Goal: Task Accomplishment & Management: Complete application form

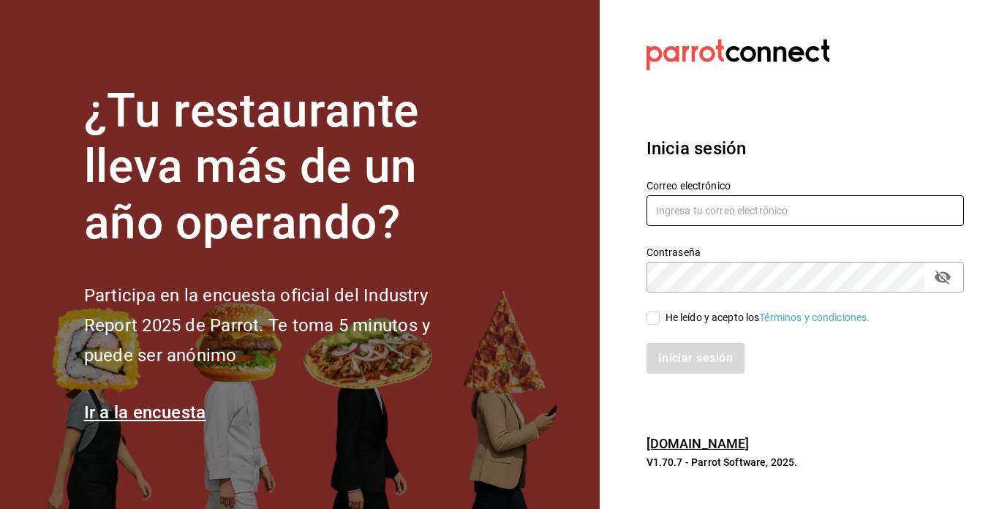
type input "[PERSON_NAME][EMAIL_ADDRESS][PERSON_NAME][DOMAIN_NAME]"
click at [654, 316] on input "He leído y acepto los Términos y condiciones." at bounding box center [652, 317] width 13 height 13
checkbox input "true"
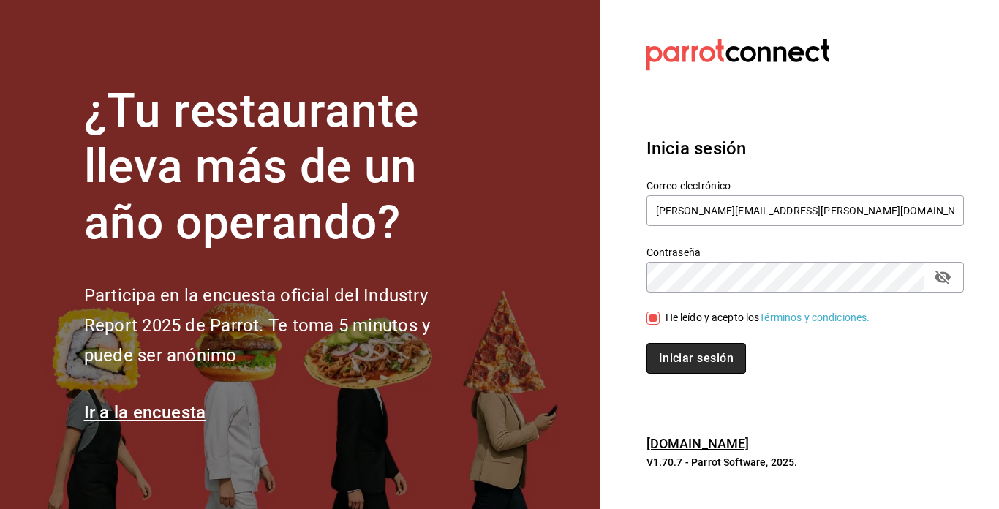
click at [673, 357] on button "Iniciar sesión" at bounding box center [695, 358] width 99 height 31
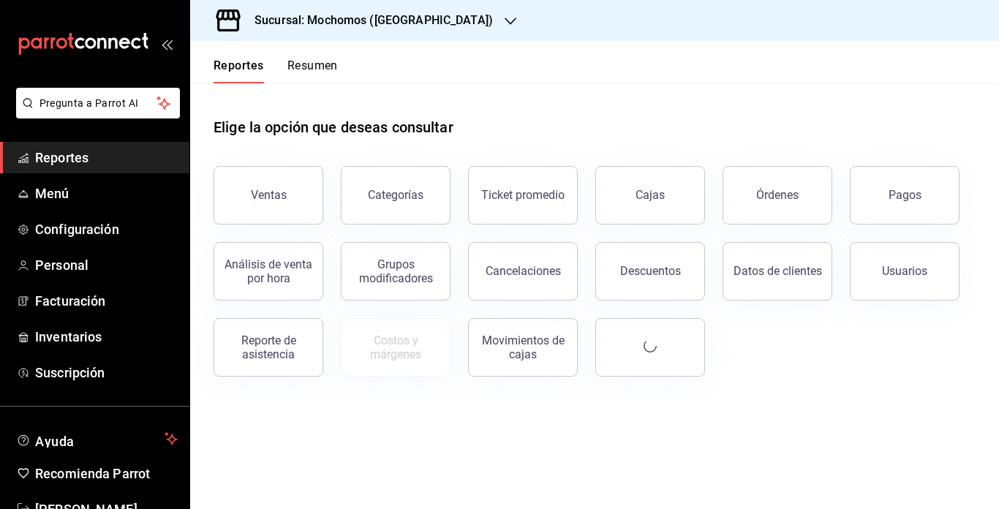
click at [652, 170] on link "Cajas" at bounding box center [650, 195] width 110 height 58
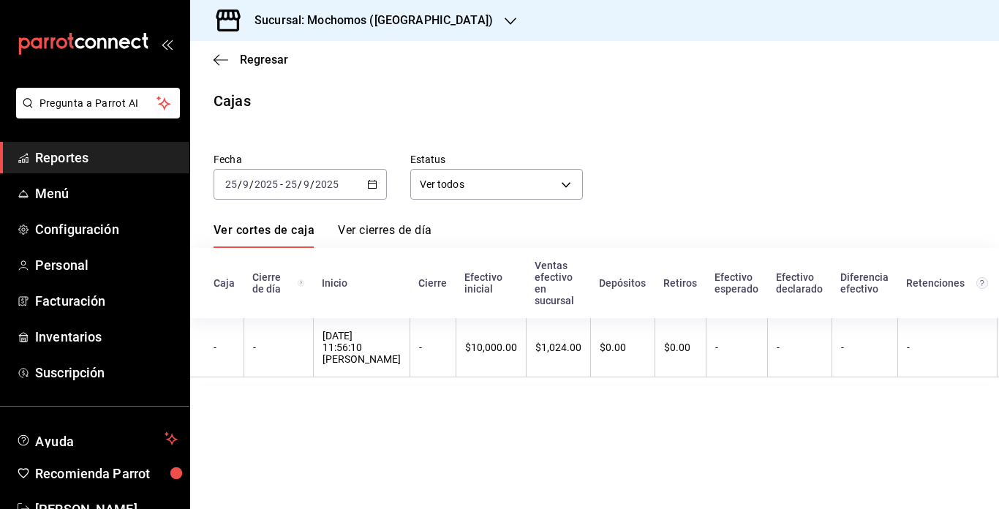
click at [342, 10] on div "Sucursal: Mochomos (Cancun)" at bounding box center [362, 20] width 320 height 41
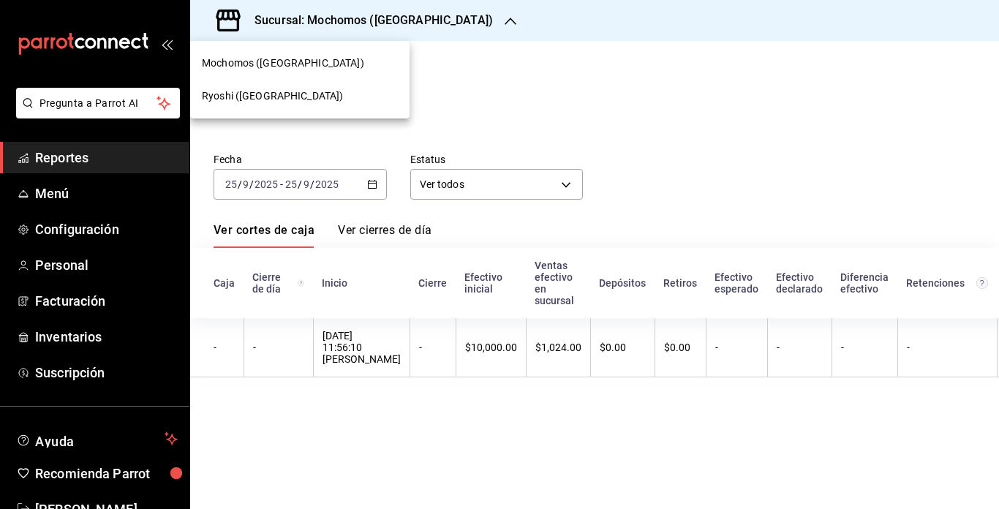
click at [235, 94] on span "Ryoshi (Cancun)" at bounding box center [272, 95] width 141 height 15
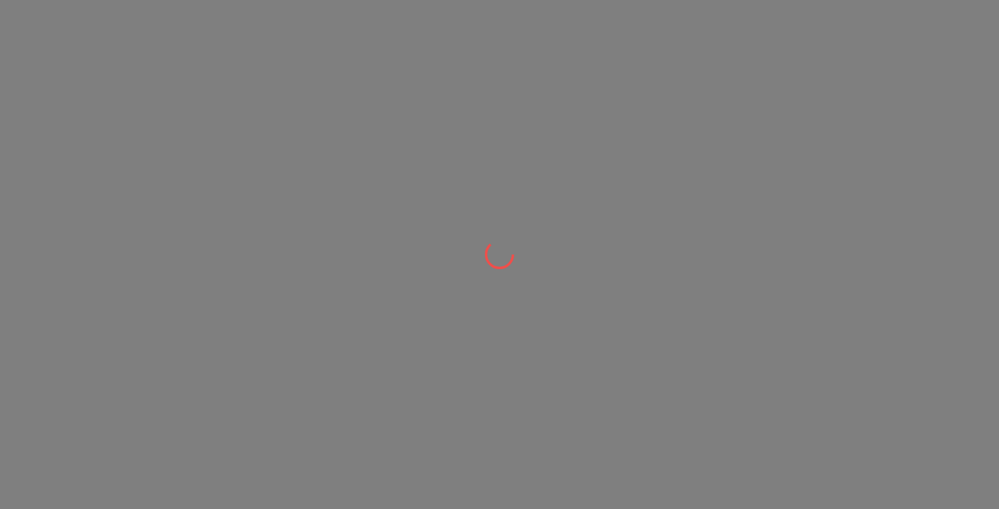
click at [235, 94] on div at bounding box center [499, 254] width 999 height 509
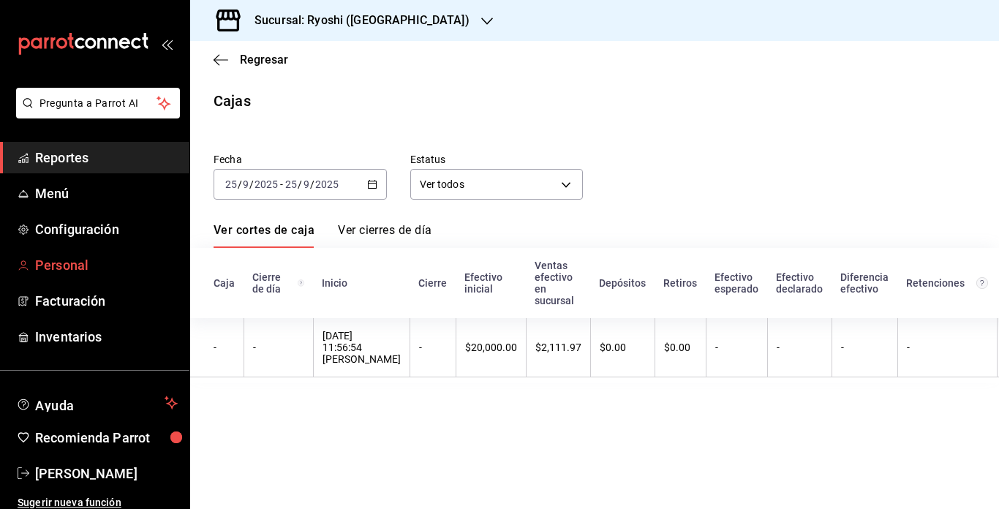
click at [71, 260] on span "Personal" at bounding box center [106, 265] width 143 height 20
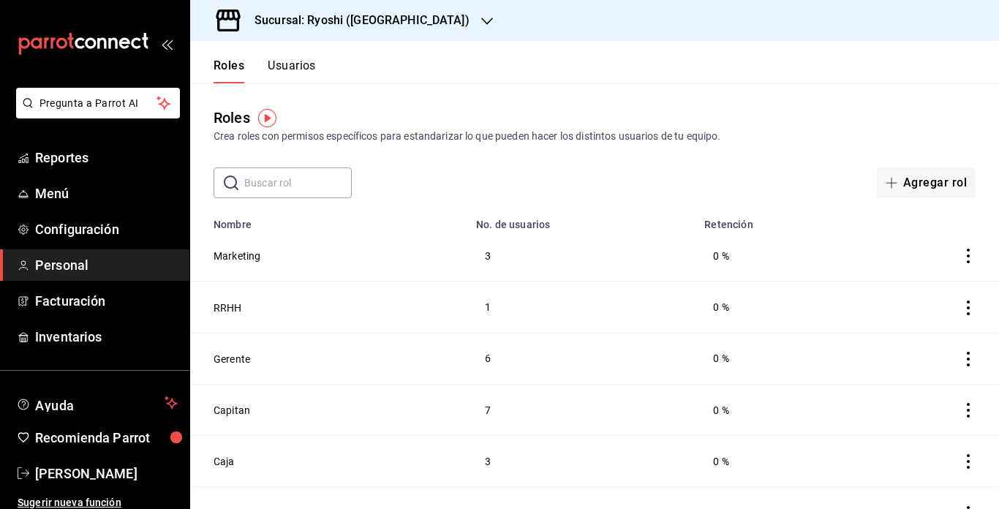
click at [673, 125] on div "Roles Crea roles con permisos específicos para estandarizar lo que pueden hacer…" at bounding box center [594, 125] width 809 height 37
click at [296, 61] on button "Usuarios" at bounding box center [292, 70] width 48 height 25
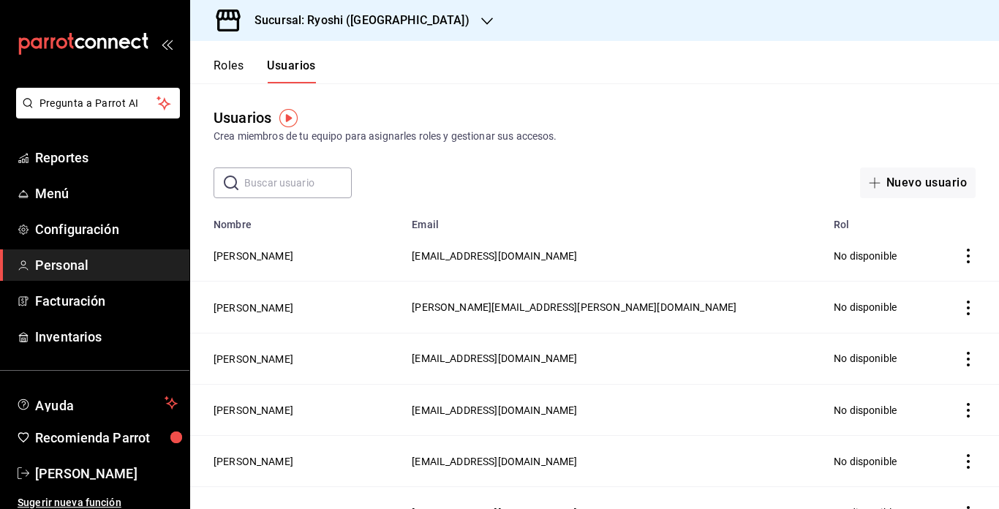
click at [287, 178] on input "text" at bounding box center [297, 182] width 107 height 29
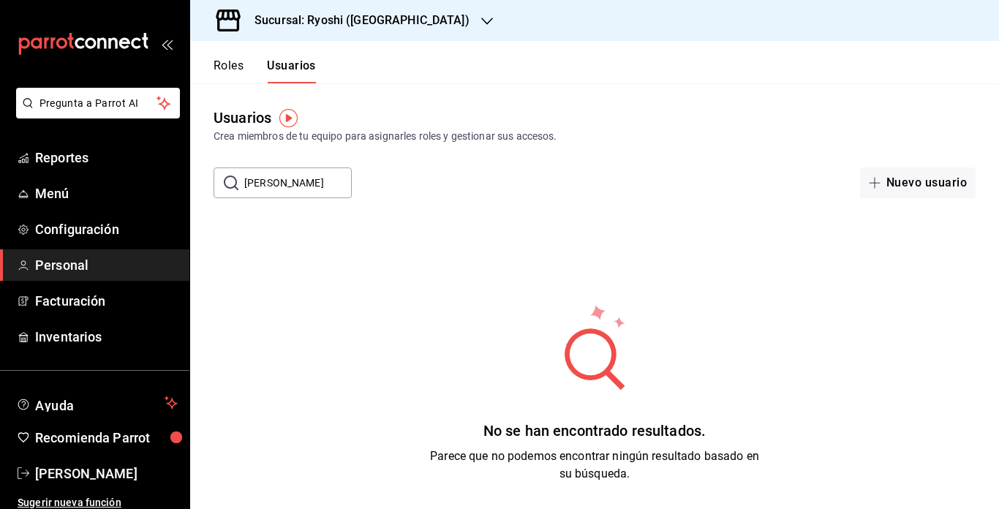
scroll to position [0, 50]
type input "ALEXIS PELESTINA FERNANDO"
click at [869, 186] on icon "button" at bounding box center [875, 183] width 12 height 12
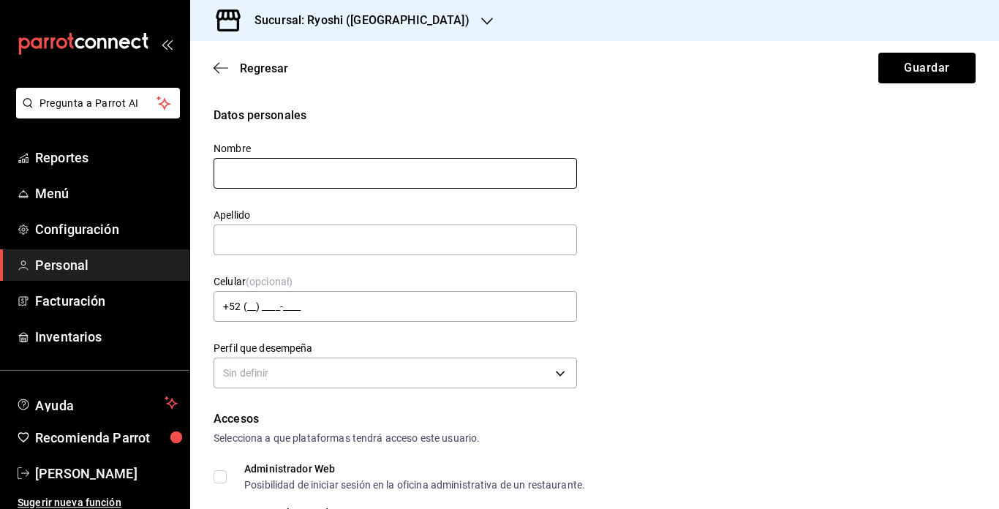
click at [467, 176] on input "text" at bounding box center [394, 173] width 363 height 31
click at [259, 174] on input "ALEXIS PALESTINA FERNANDO" at bounding box center [394, 173] width 363 height 31
click at [878, 53] on button "Guardar" at bounding box center [926, 68] width 97 height 31
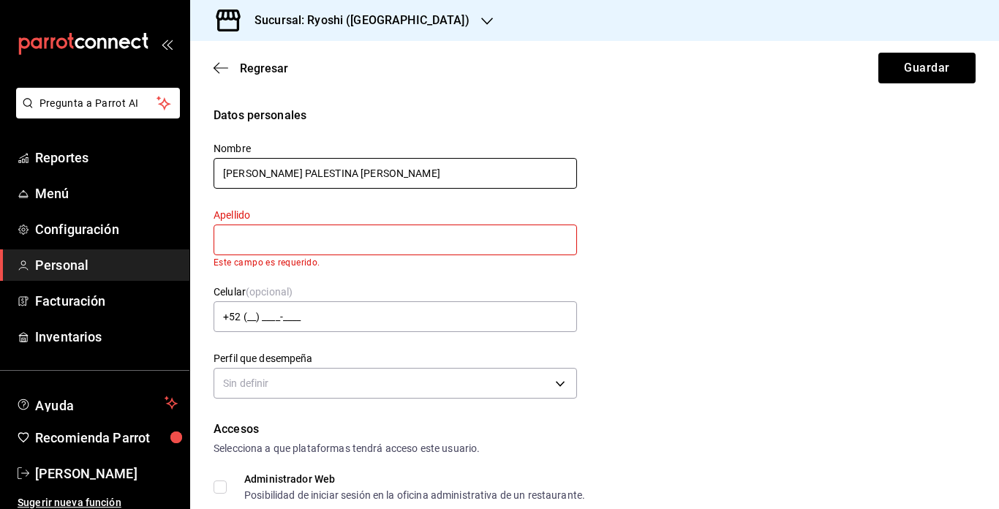
drag, startPoint x: 265, startPoint y: 176, endPoint x: 367, endPoint y: 174, distance: 101.7
click at [367, 174] on input "ALEXIS PALESTINA FERNANDO" at bounding box center [394, 173] width 363 height 31
type input "ALEXIS P"
click at [492, 240] on input "text" at bounding box center [394, 239] width 363 height 31
click at [364, 243] on input "text" at bounding box center [394, 239] width 363 height 31
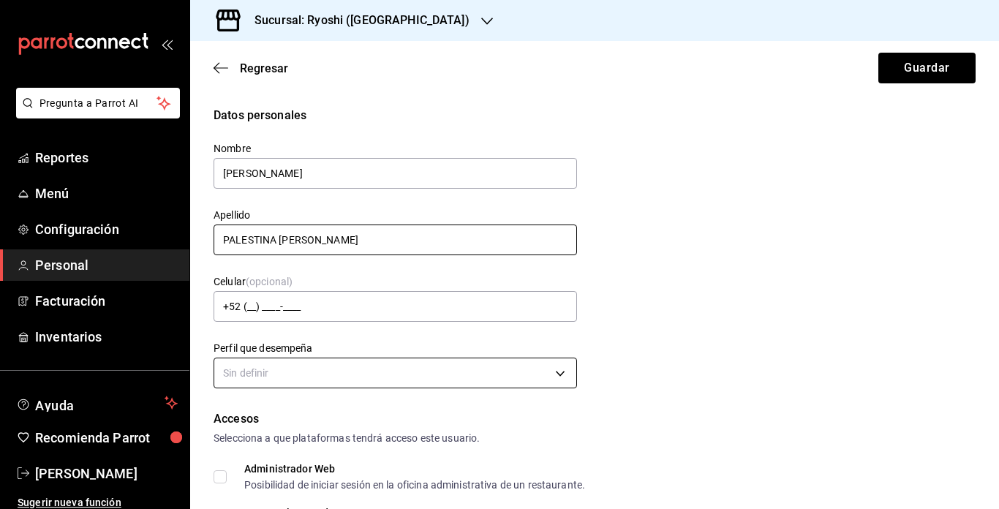
type input "PALESTINA FERNANDO"
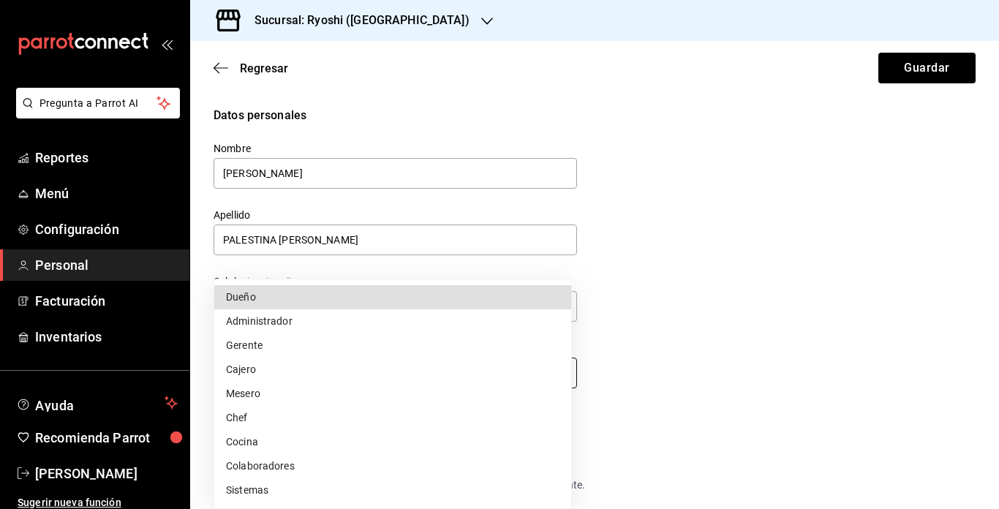
click at [558, 378] on body "Pregunta a Parrot AI Reportes Menú Configuración Personal Facturación Inventari…" at bounding box center [499, 254] width 999 height 509
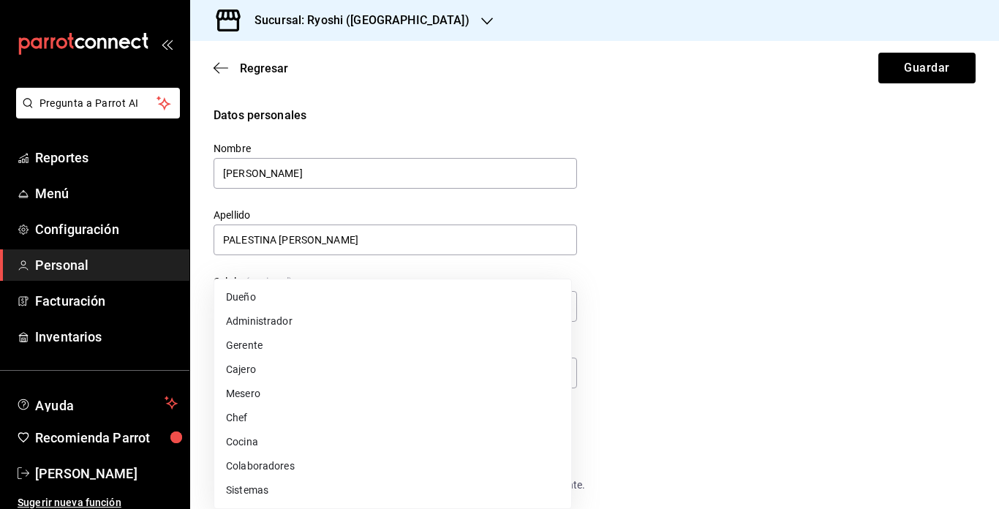
click at [234, 339] on li "Gerente" at bounding box center [392, 345] width 357 height 24
type input "MANAGER"
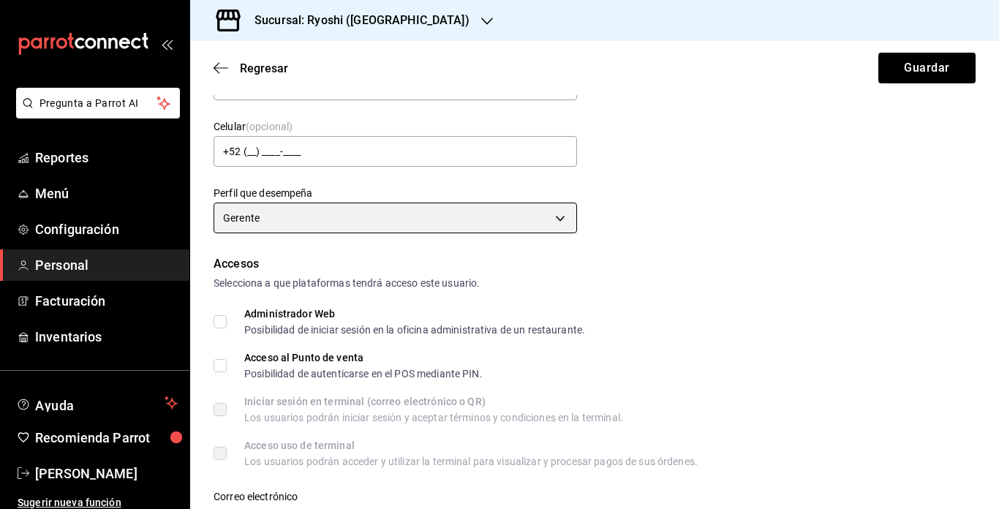
scroll to position [179, 0]
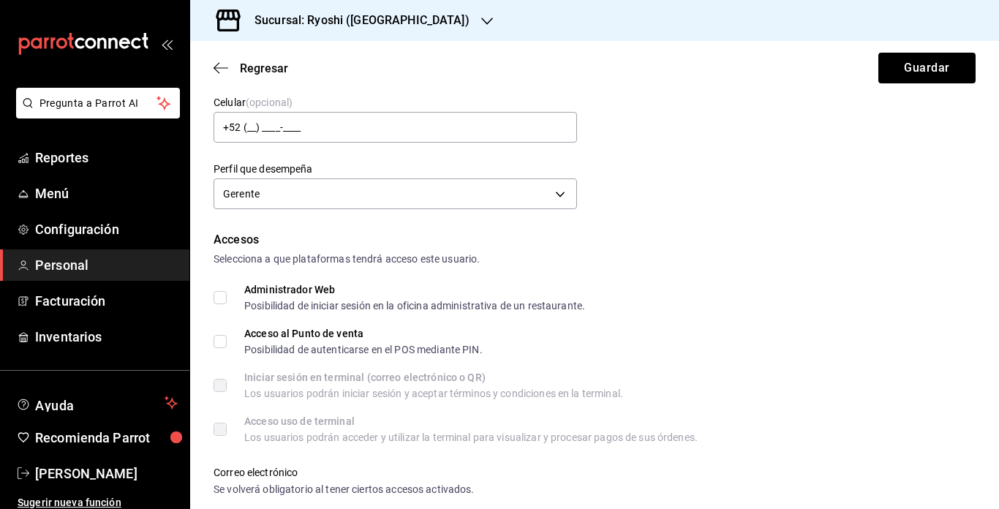
click at [228, 339] on span "Acceso al Punto de venta Posibilidad de autenticarse en el POS mediante PIN." at bounding box center [355, 341] width 256 height 26
click at [227, 339] on input "Acceso al Punto de venta Posibilidad de autenticarse en el POS mediante PIN." at bounding box center [219, 341] width 13 height 13
checkbox input "true"
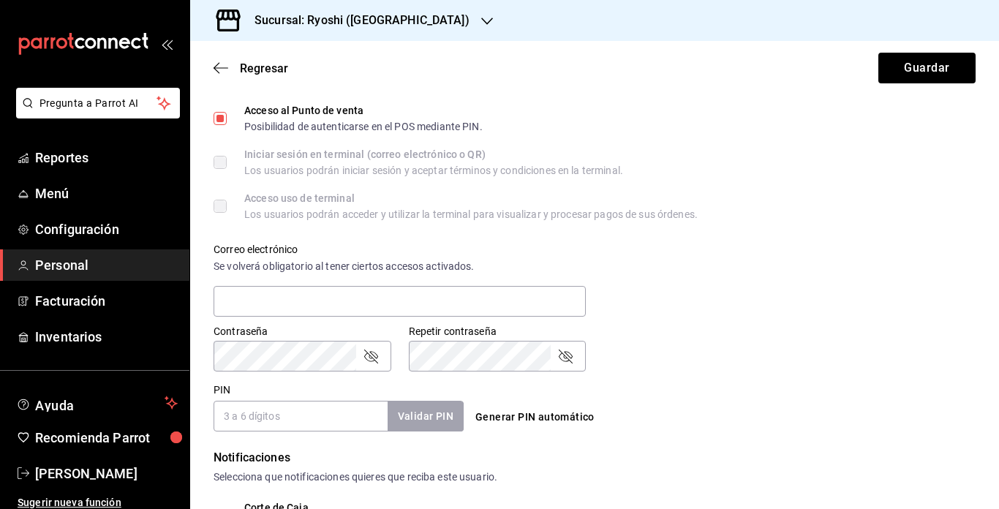
scroll to position [404, 0]
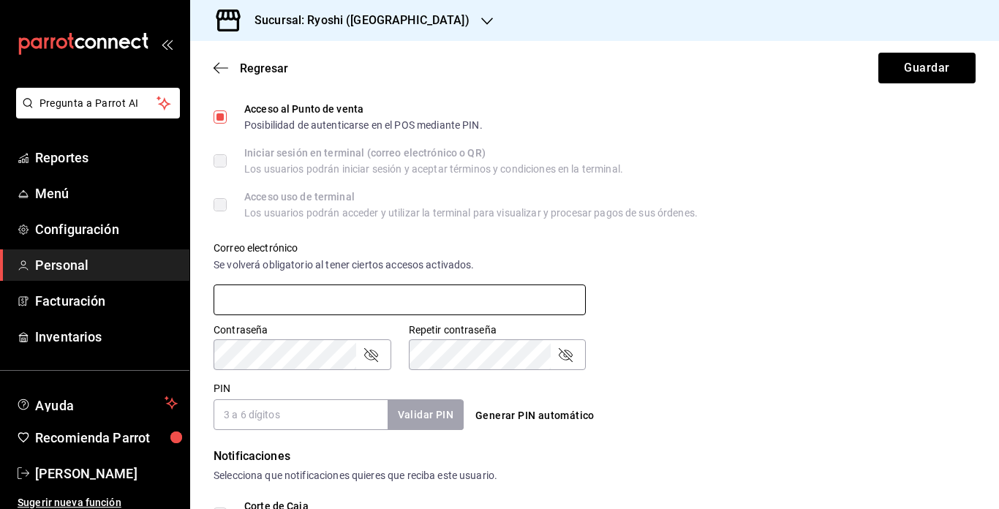
click at [462, 302] on input "text" at bounding box center [399, 299] width 372 height 31
click at [316, 298] on input "jacobogomezaguilar@gmail.com" at bounding box center [399, 299] width 372 height 31
click at [878, 53] on button "Guardar" at bounding box center [926, 68] width 97 height 31
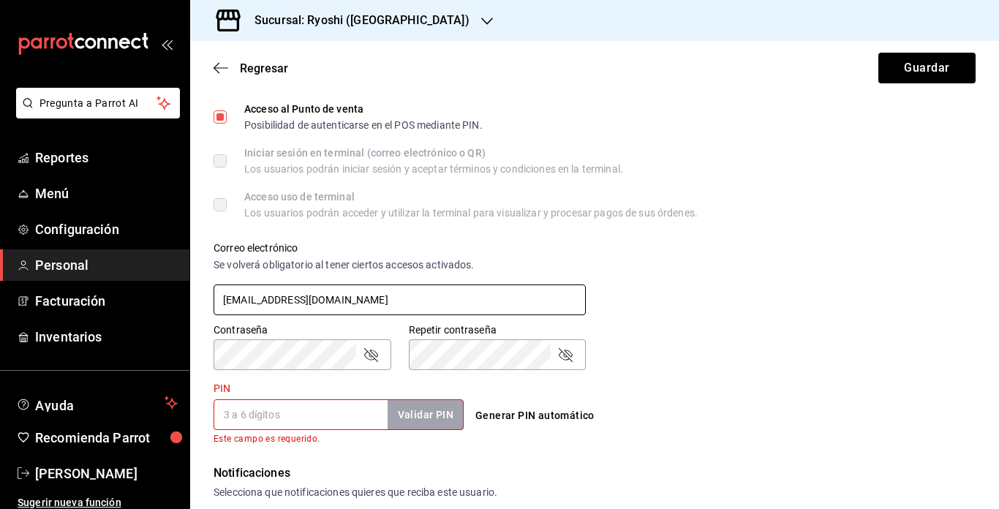
click at [878, 53] on button "Guardar" at bounding box center [926, 68] width 97 height 31
click at [316, 298] on input "jacobogomezaguilar@gmail.com" at bounding box center [399, 299] width 372 height 31
type input "alexispalestinafernando@gmail.com"
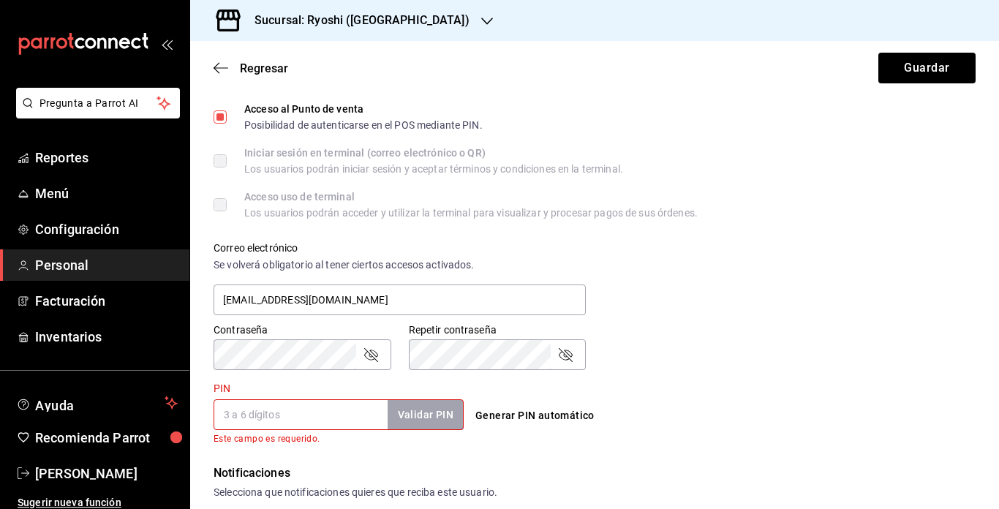
click at [653, 363] on div "Contraseña Contraseña Repetir contraseña Repetir contraseña" at bounding box center [585, 338] width 779 height 64
click at [363, 353] on icon "passwordField" at bounding box center [371, 355] width 18 height 18
click at [562, 360] on icon "passwordField" at bounding box center [566, 355] width 14 height 14
click at [292, 414] on input "PIN" at bounding box center [300, 414] width 174 height 31
click at [340, 412] on input "PIN" at bounding box center [300, 414] width 174 height 31
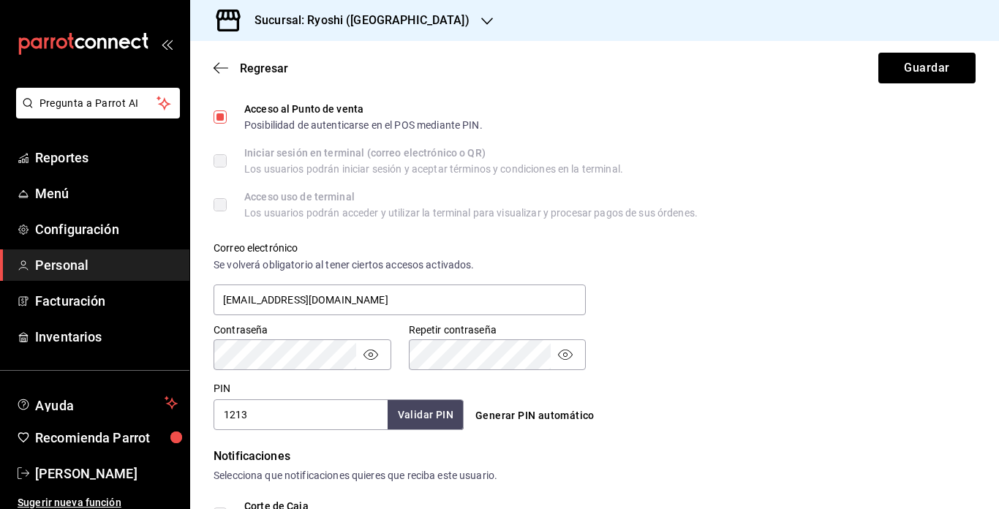
type input "1213"
click at [440, 415] on button "Validar PIN" at bounding box center [425, 414] width 78 height 31
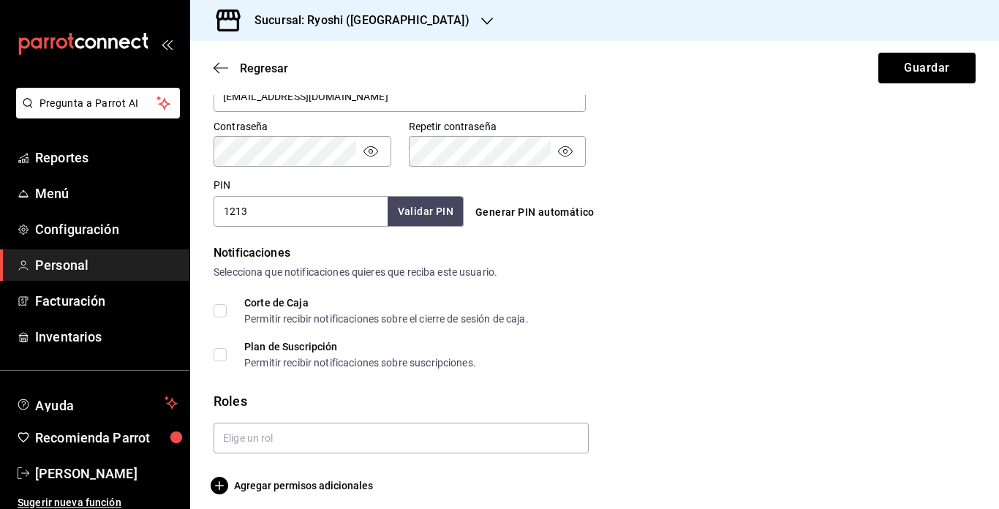
scroll to position [616, 0]
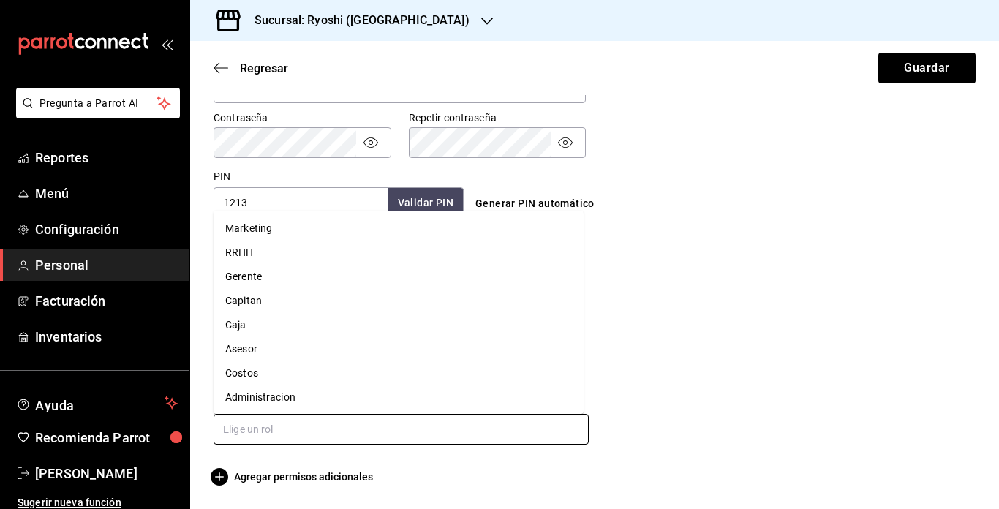
click at [452, 439] on input "text" at bounding box center [400, 429] width 375 height 31
click at [251, 301] on li "Capitan" at bounding box center [398, 301] width 370 height 24
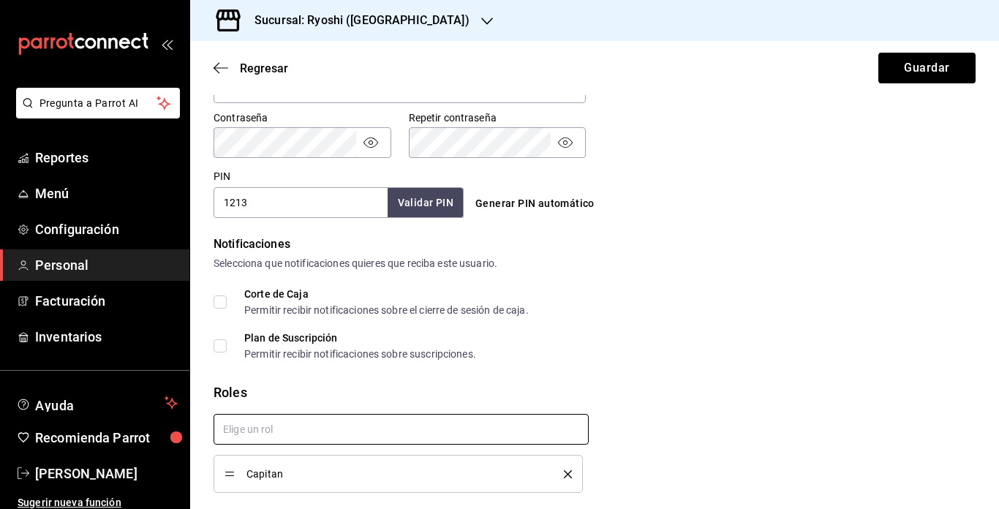
scroll to position [664, 0]
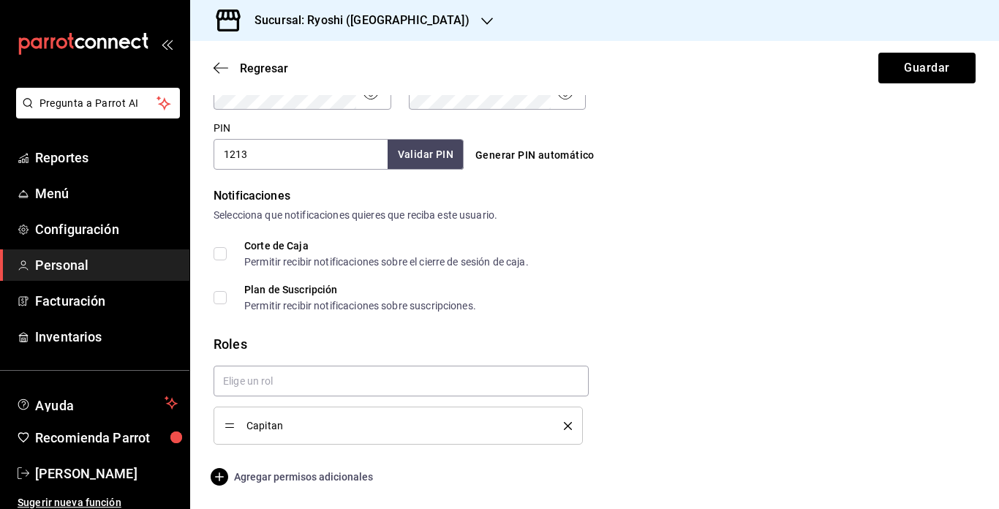
click at [226, 476] on icon "button" at bounding box center [220, 477] width 18 height 18
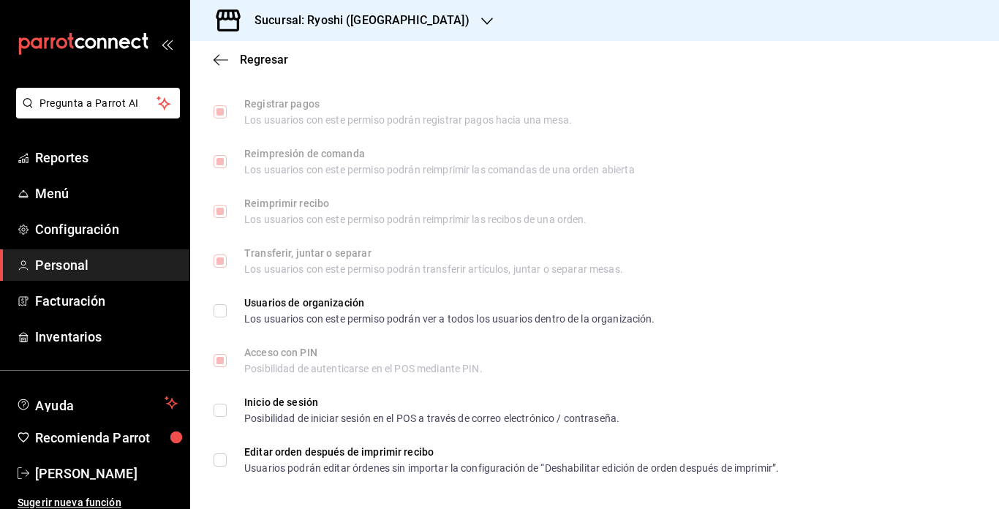
scroll to position [2105, 0]
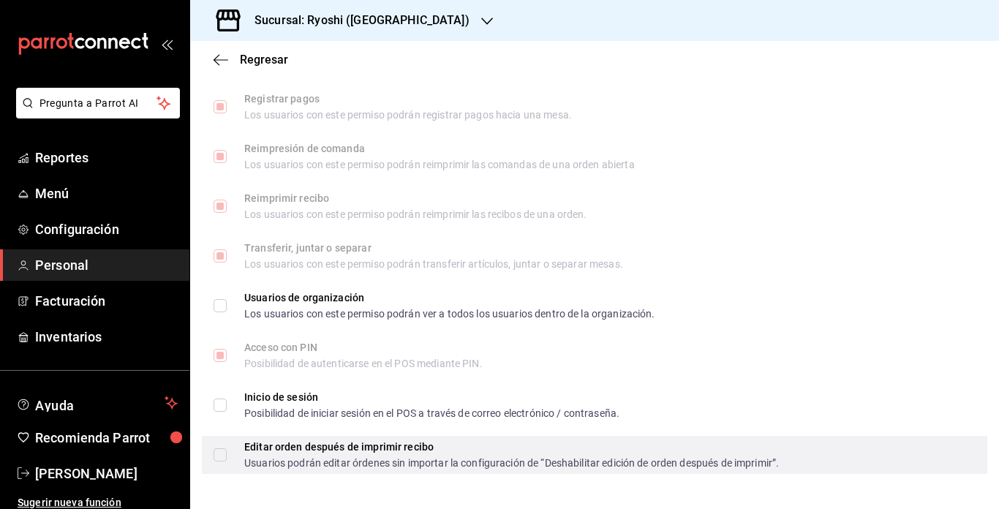
click at [220, 456] on input "Editar orden después de imprimir recibo Usuarios podrán editar órdenes sin impo…" at bounding box center [219, 454] width 13 height 13
checkbox input "true"
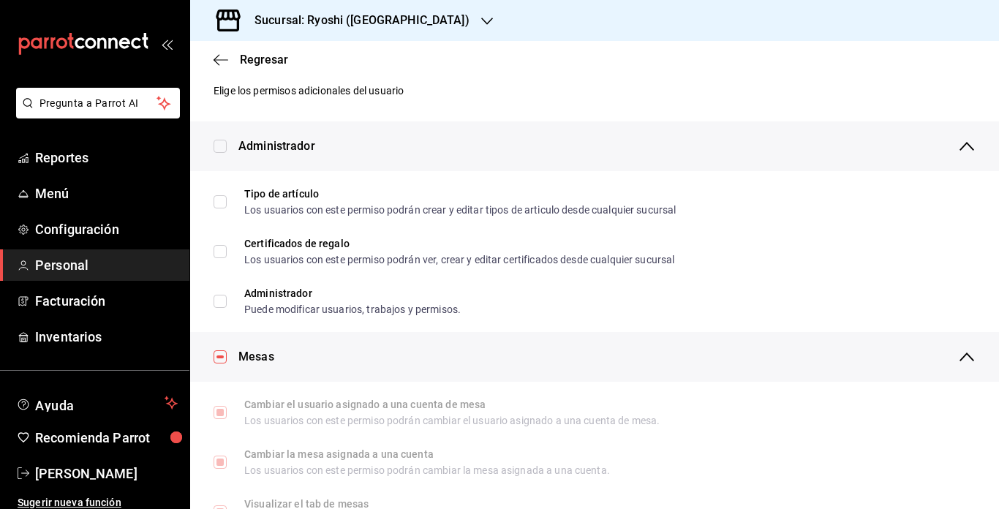
scroll to position [0, 0]
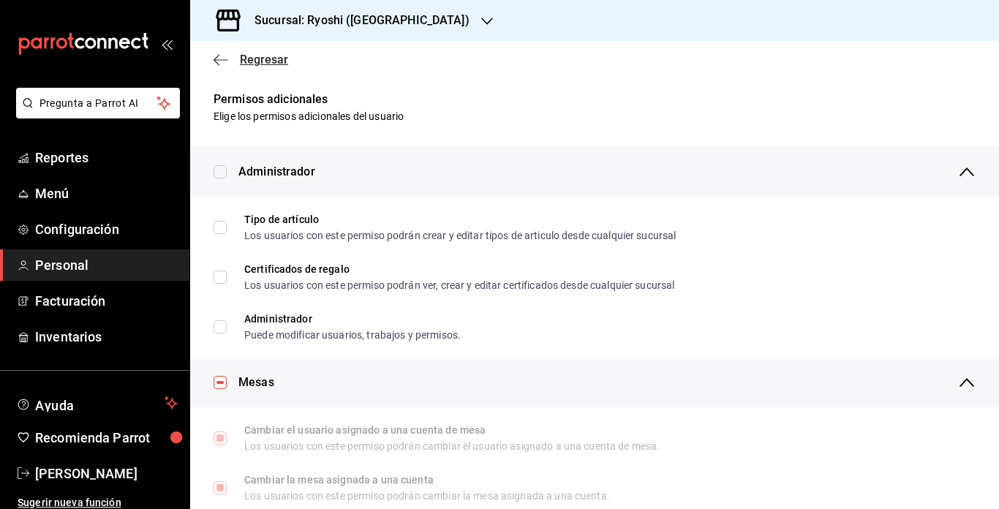
click at [224, 55] on icon "button" at bounding box center [220, 59] width 15 height 13
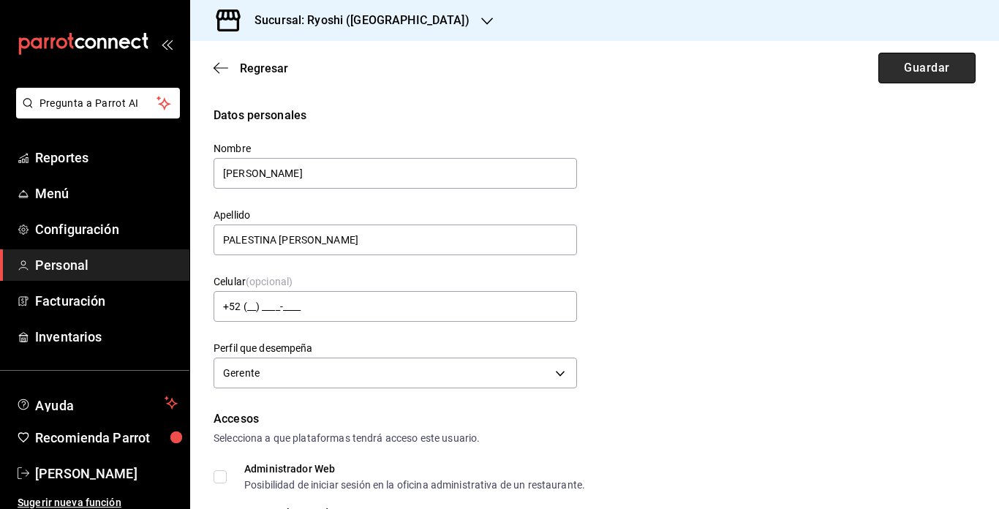
click at [906, 72] on button "Guardar" at bounding box center [926, 68] width 97 height 31
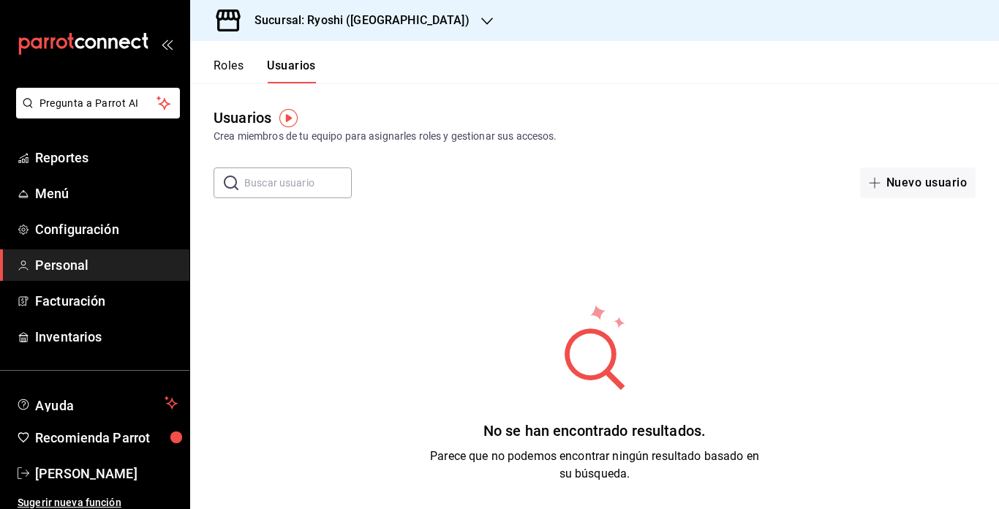
click at [66, 256] on span "Personal" at bounding box center [106, 265] width 143 height 20
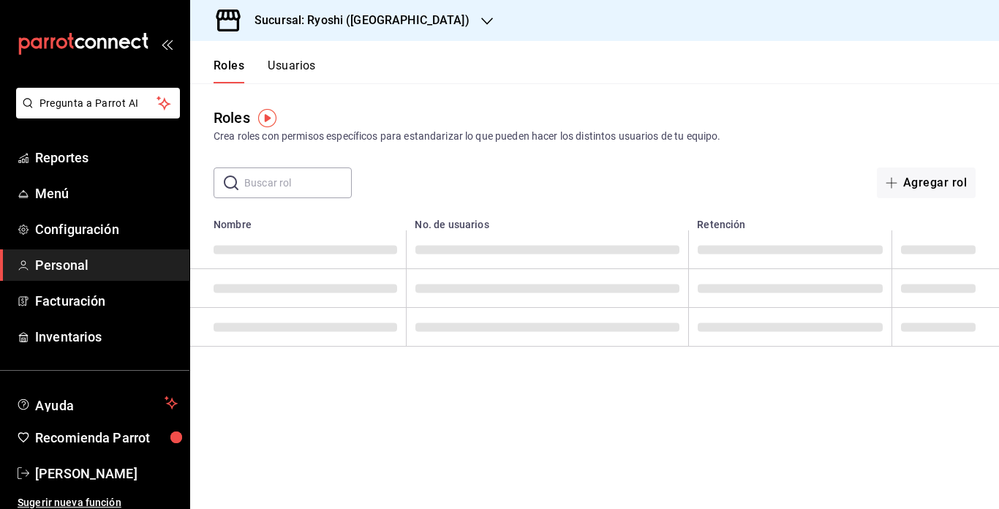
drag, startPoint x: 208, startPoint y: 61, endPoint x: 287, endPoint y: 60, distance: 79.0
click at [287, 60] on div "Roles Usuarios" at bounding box center [253, 62] width 126 height 42
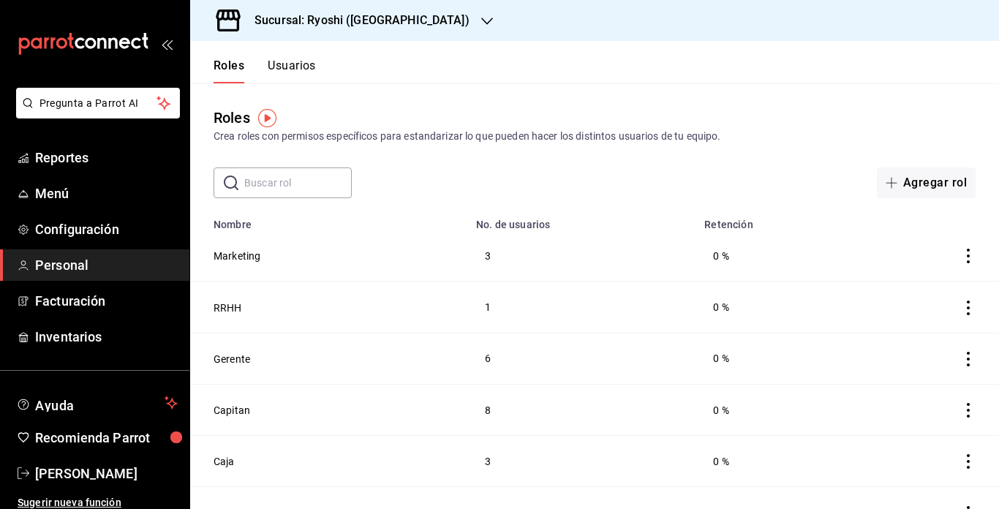
click at [287, 60] on button "Usuarios" at bounding box center [292, 70] width 48 height 25
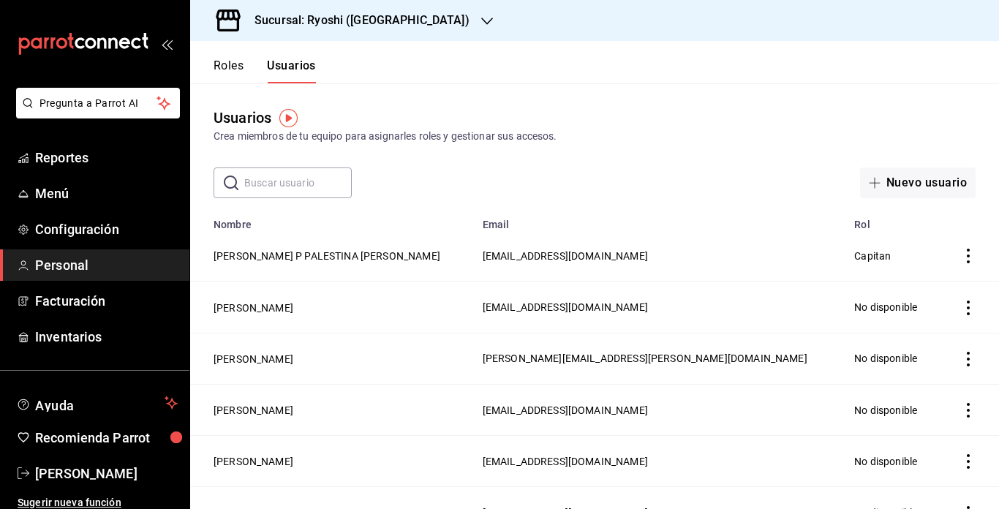
click at [285, 186] on input "text" at bounding box center [297, 182] width 107 height 29
click at [243, 254] on button "ALEXIS P PALESTINA FERNANDO" at bounding box center [326, 256] width 227 height 15
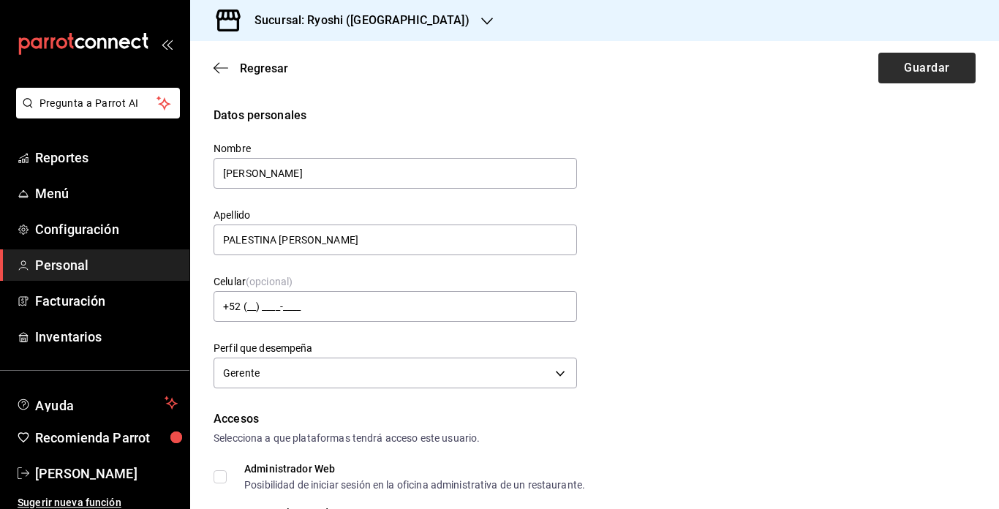
type input "ALEXIS"
click at [904, 69] on button "Guardar" at bounding box center [926, 68] width 97 height 31
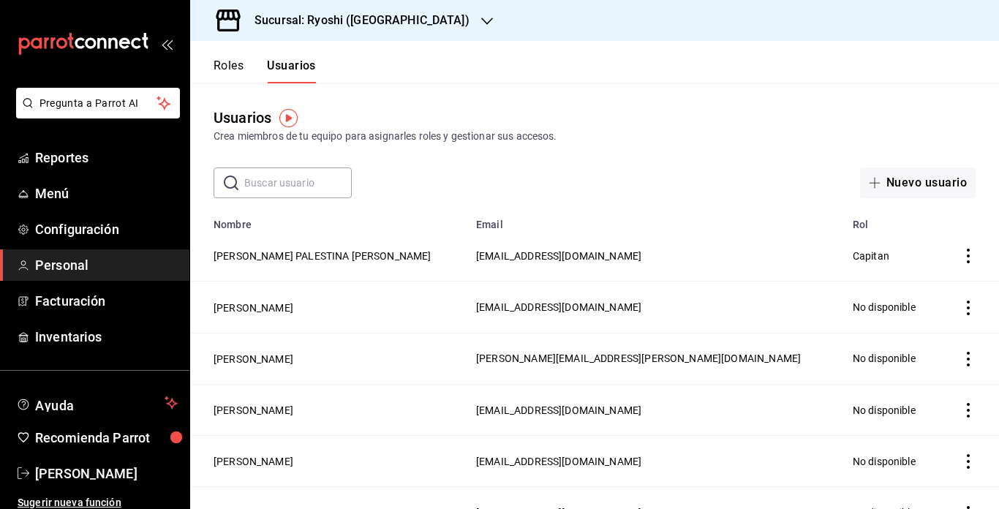
click at [961, 257] on icon "actions" at bounding box center [968, 256] width 15 height 15
click at [644, 184] on div at bounding box center [499, 254] width 999 height 509
